Goal: Find specific page/section: Find specific page/section

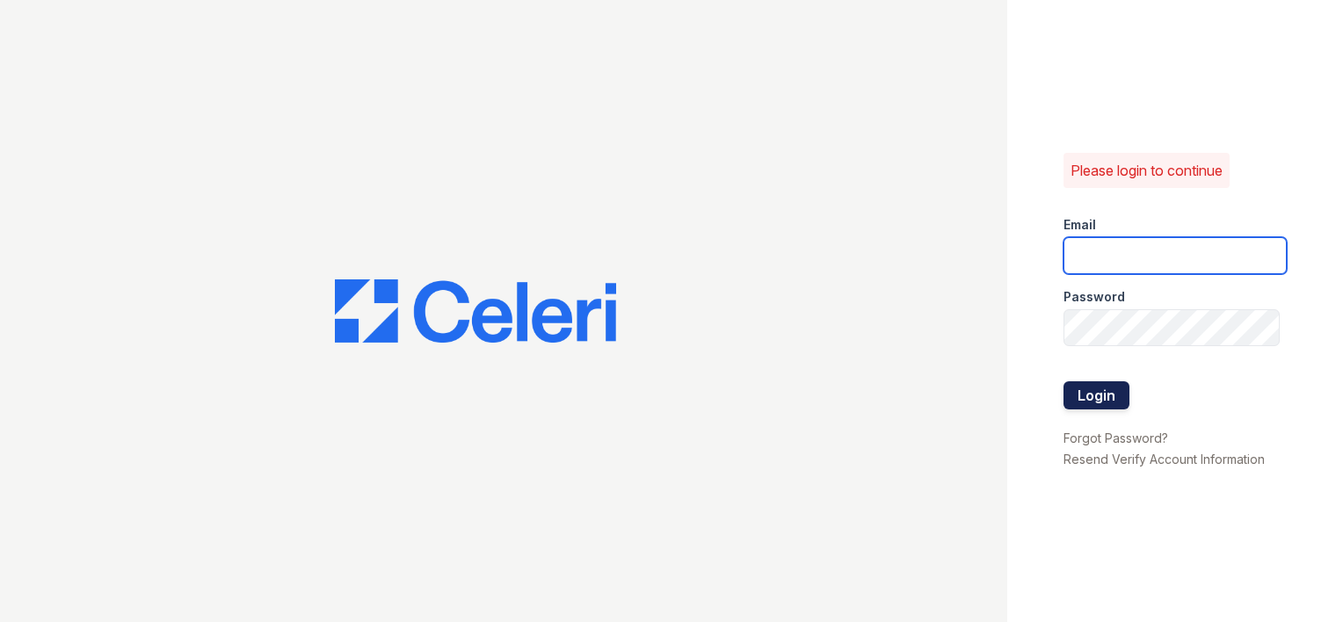
type input "[EMAIL_ADDRESS][DOMAIN_NAME]"
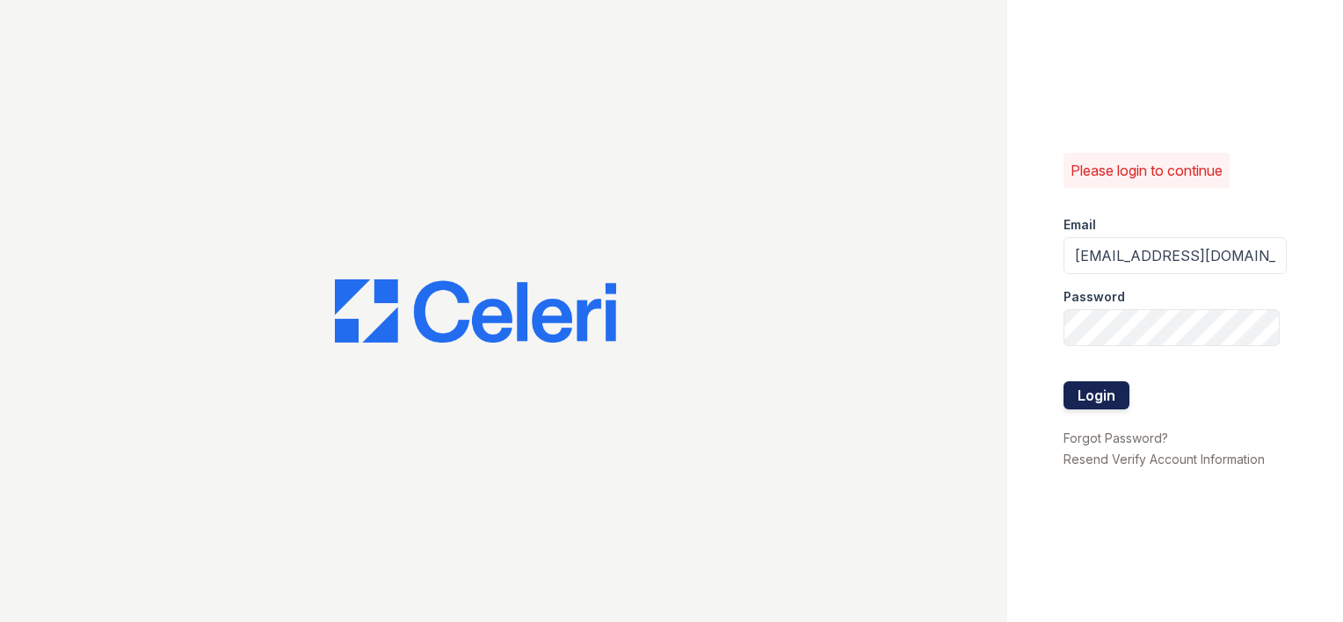
click at [1084, 387] on button "Login" at bounding box center [1096, 395] width 66 height 28
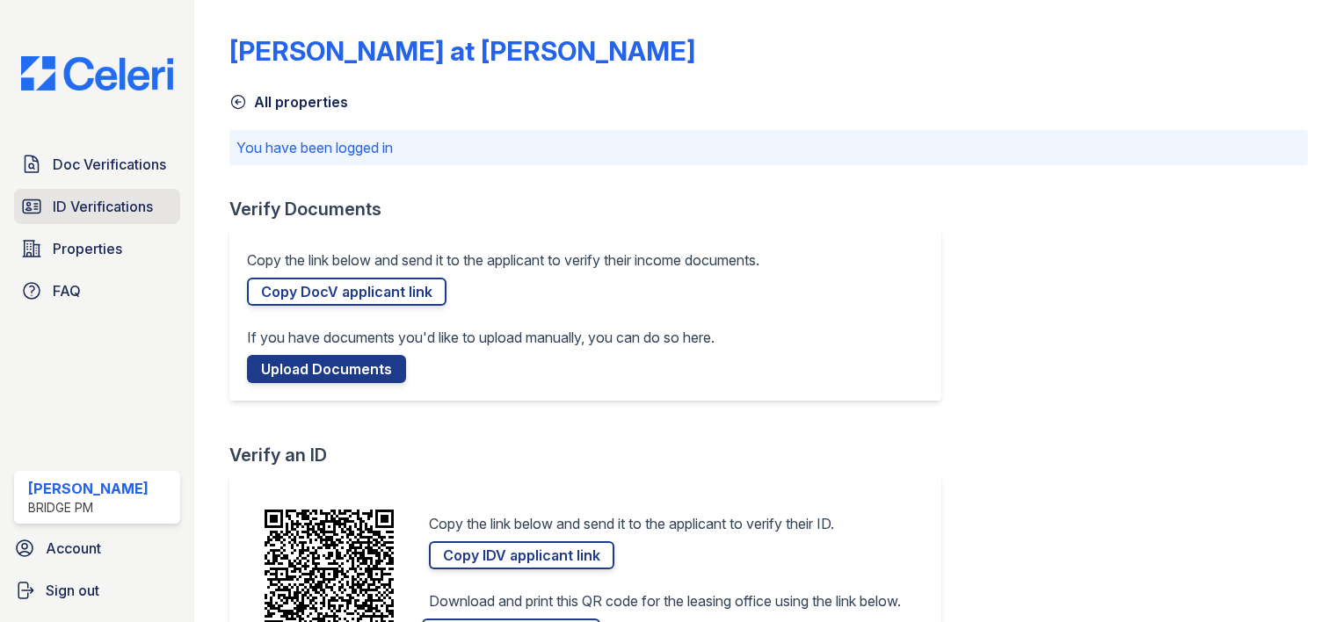
click at [100, 203] on span "ID Verifications" at bounding box center [103, 206] width 100 height 21
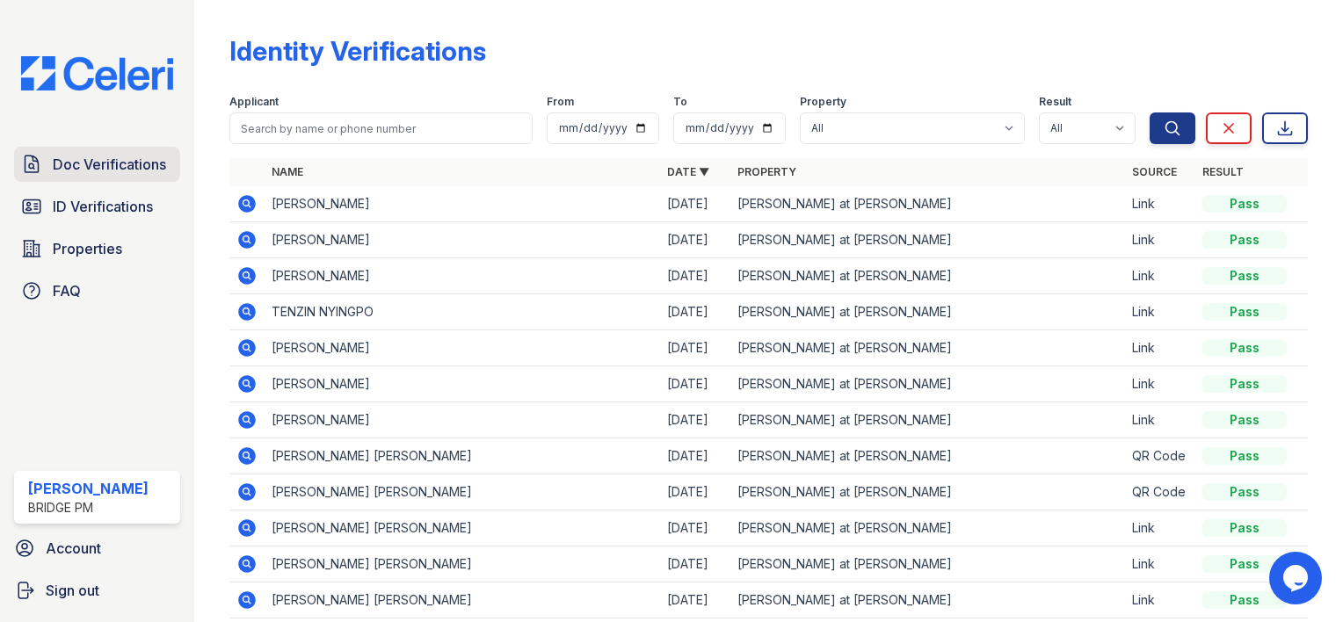
click at [96, 171] on span "Doc Verifications" at bounding box center [109, 164] width 113 height 21
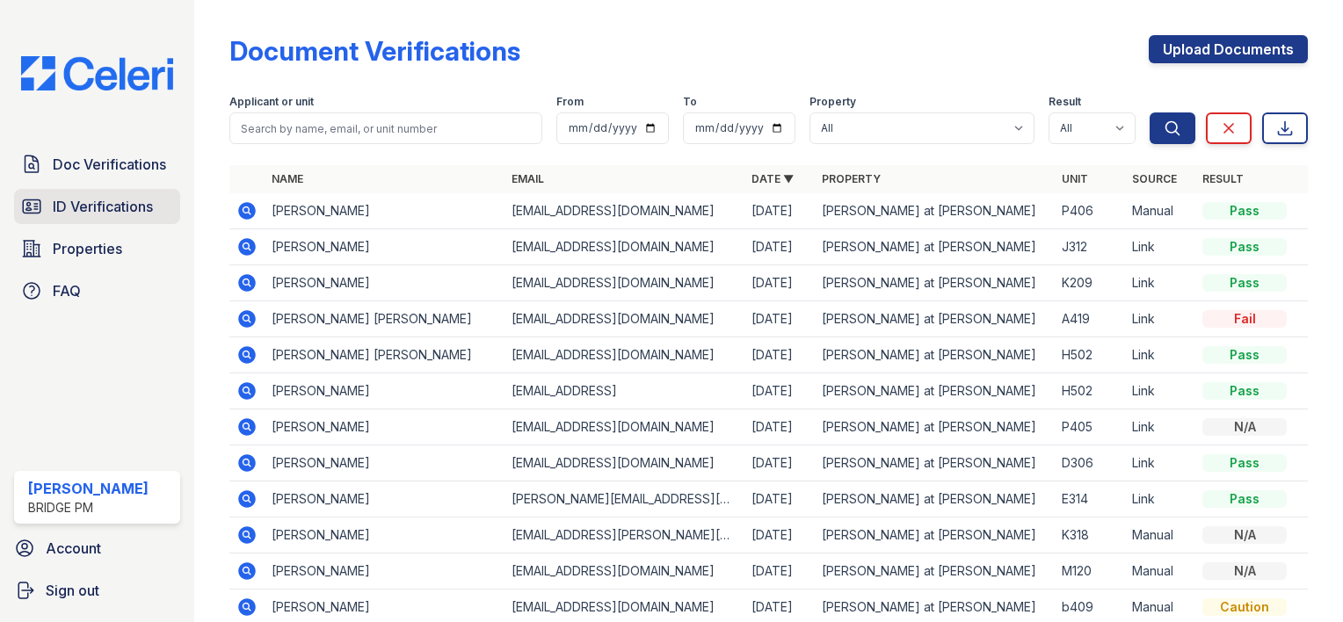
click at [81, 208] on span "ID Verifications" at bounding box center [103, 206] width 100 height 21
